Goal: Find specific fact

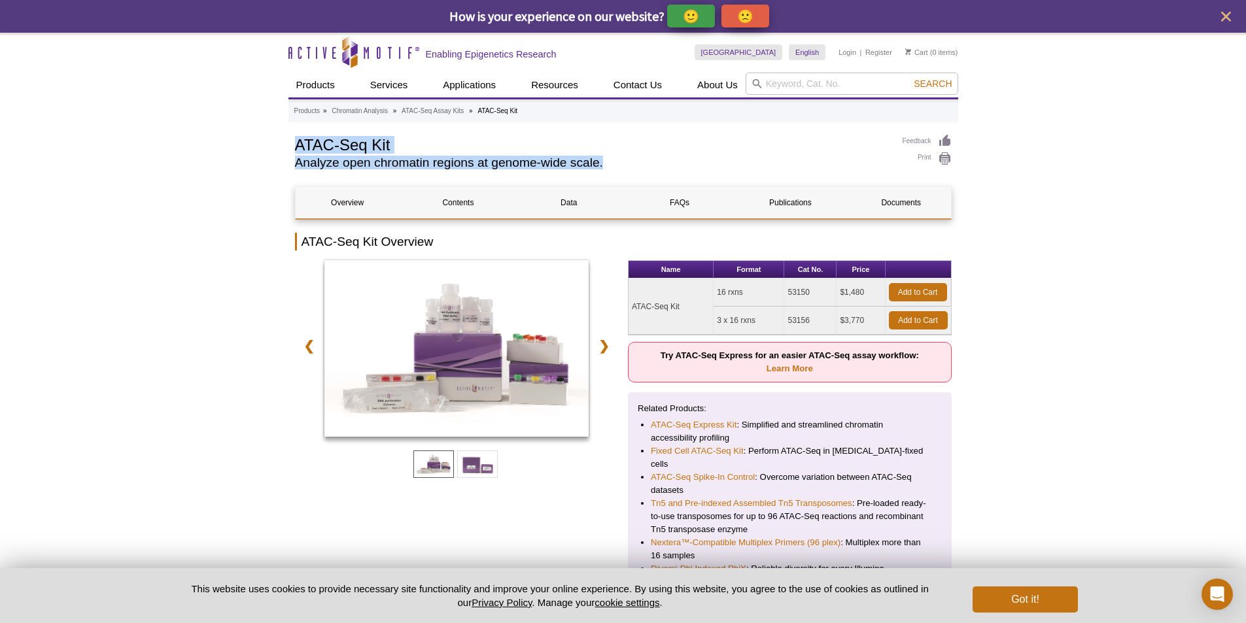
drag, startPoint x: 296, startPoint y: 139, endPoint x: 606, endPoint y: 158, distance: 309.9
click at [606, 158] on div "ATAC-Seq Kit Analyze open chromatin regions at genome-wide scale." at bounding box center [592, 154] width 594 height 41
copy div "ATAC-Seq Kit Analyze open chromatin regions at genome-wide scale."
drag, startPoint x: 766, startPoint y: 321, endPoint x: 709, endPoint y: 321, distance: 57.5
click at [709, 321] on tbody "ATAC-Seq Kit 16 rxns 53150 $1,480 Add to Cart 3 x 16 rxns 53156 $3,770 Add to C…" at bounding box center [789, 307] width 322 height 56
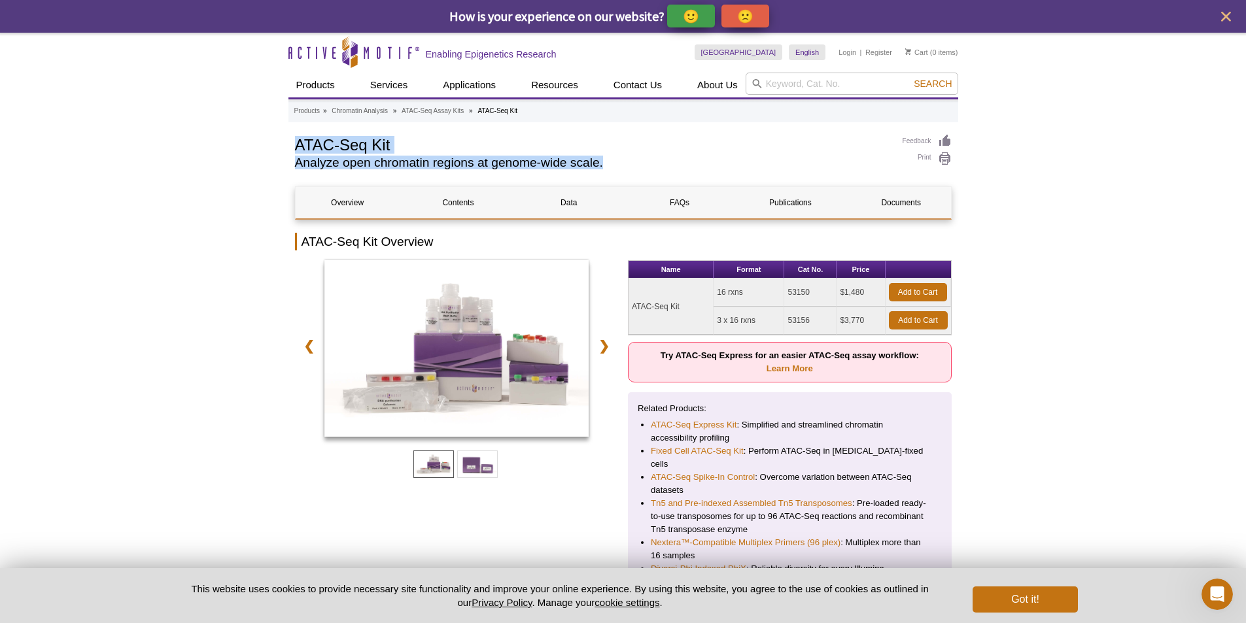
click at [734, 317] on td "3 x 16 rxns" at bounding box center [748, 321] width 71 height 28
drag, startPoint x: 812, startPoint y: 320, endPoint x: 789, endPoint y: 321, distance: 22.2
click at [789, 321] on td "53156" at bounding box center [810, 321] width 52 height 28
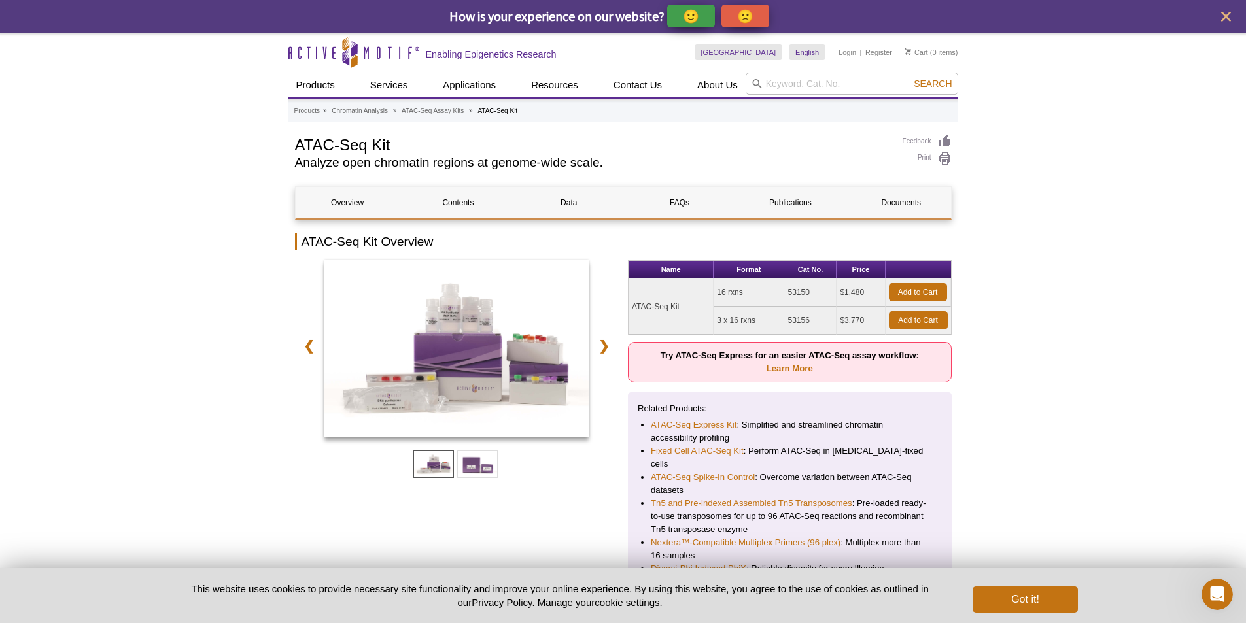
copy td "53156"
click at [817, 79] on input "search" at bounding box center [851, 84] width 213 height 22
paste input "53155"
type input "53155"
click at [910, 78] on button "Search" at bounding box center [933, 84] width 46 height 12
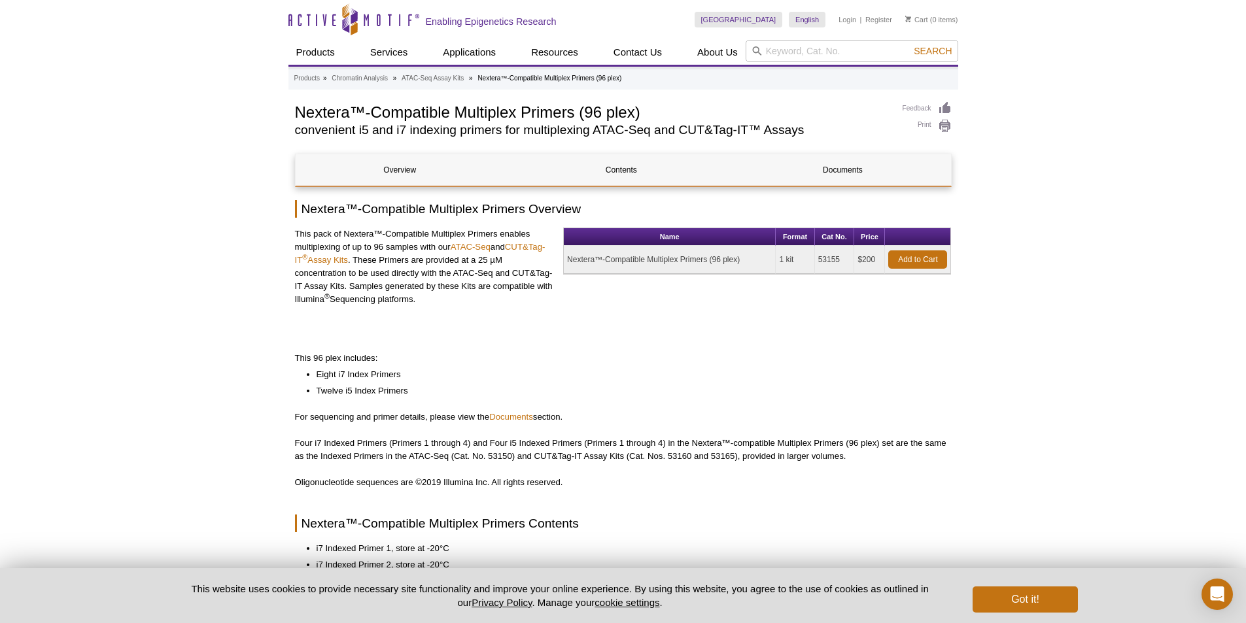
drag, startPoint x: 569, startPoint y: 259, endPoint x: 744, endPoint y: 255, distance: 174.6
click at [744, 255] on td "Nextera™-Compatible Multiplex Primers (96 plex)" at bounding box center [670, 260] width 212 height 28
copy td "Nextera™-Compatible Multiplex Primers (96 plex)"
drag, startPoint x: 841, startPoint y: 256, endPoint x: 817, endPoint y: 262, distance: 25.1
click at [817, 262] on td "53155" at bounding box center [835, 260] width 40 height 28
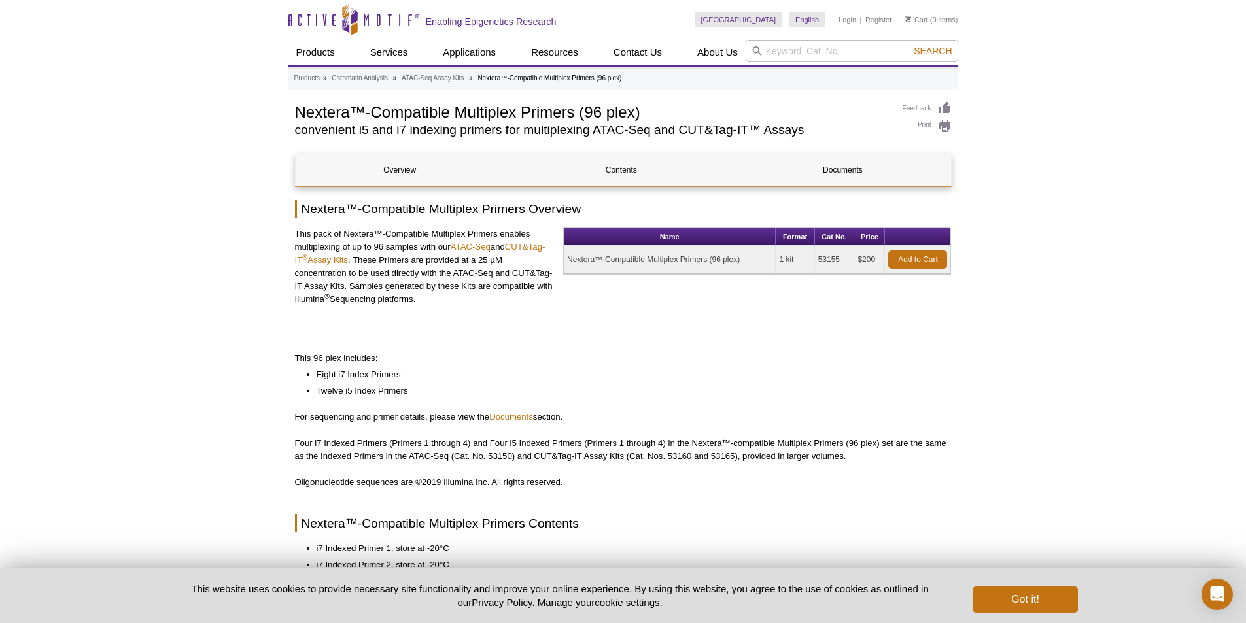
copy td "53155"
drag, startPoint x: 796, startPoint y: 258, endPoint x: 786, endPoint y: 259, distance: 9.9
click at [786, 259] on td "1 kit" at bounding box center [795, 260] width 39 height 28
copy td "kit"
